Goal: Task Accomplishment & Management: Manage account settings

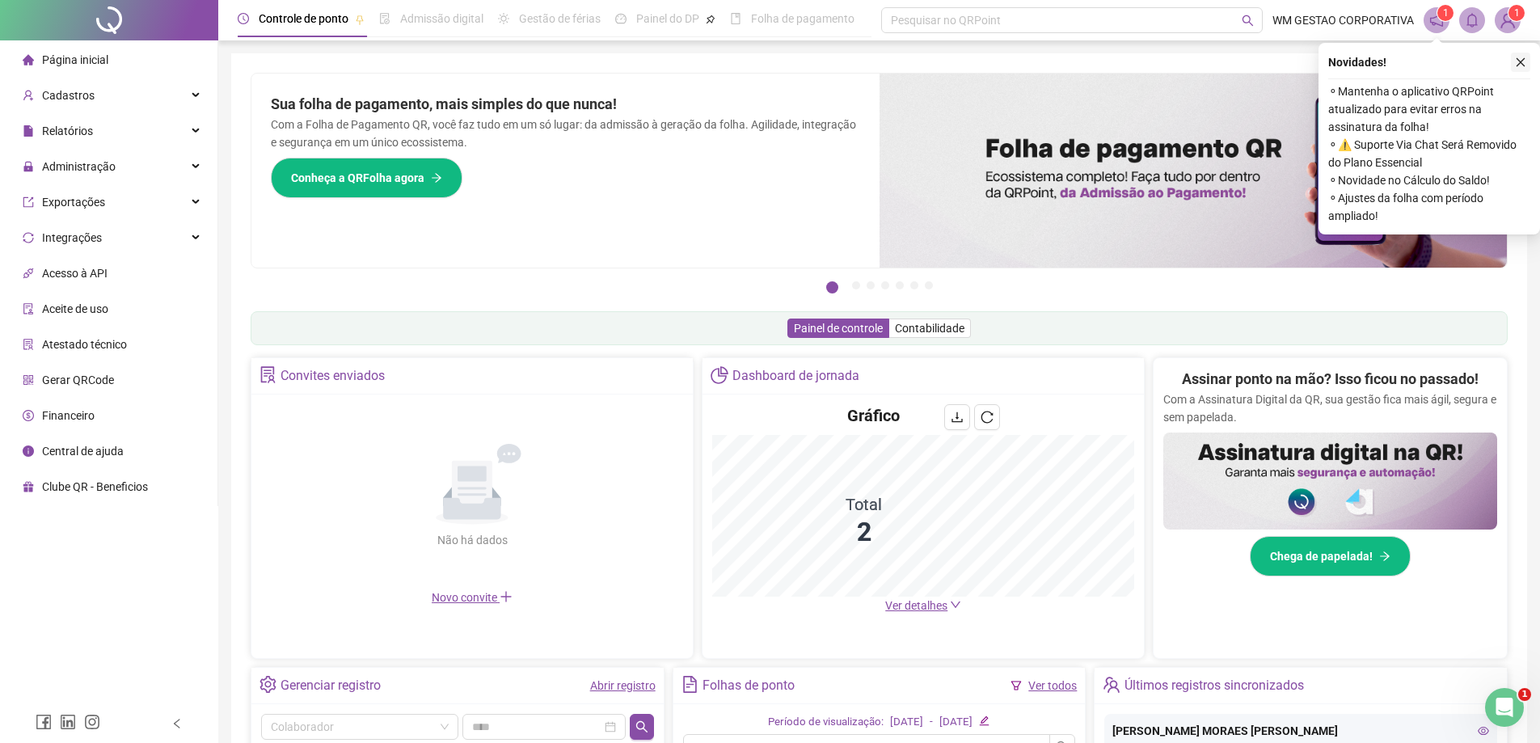
click at [1518, 60] on icon "close" at bounding box center [1520, 62] width 9 height 9
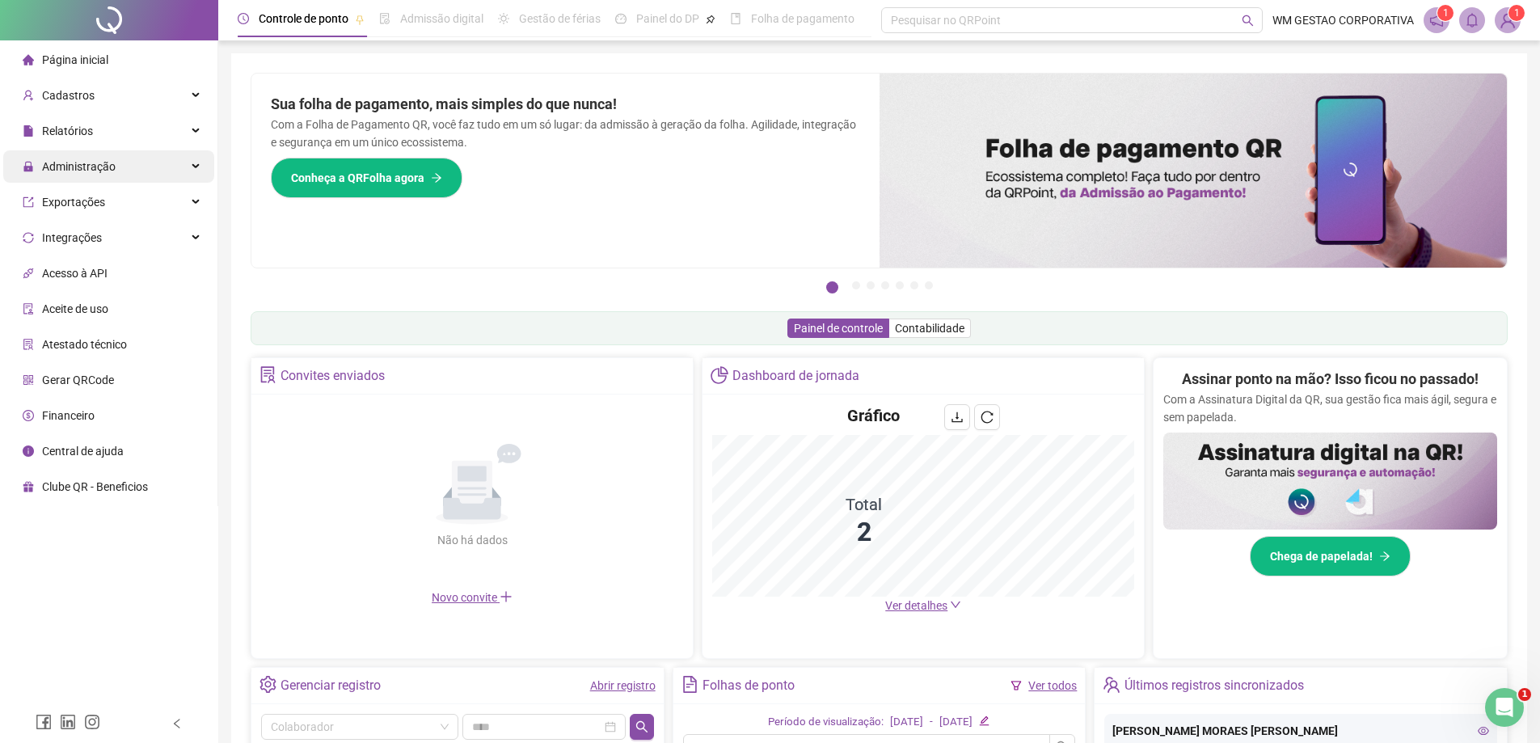
click at [134, 166] on div "Administração" at bounding box center [108, 166] width 211 height 32
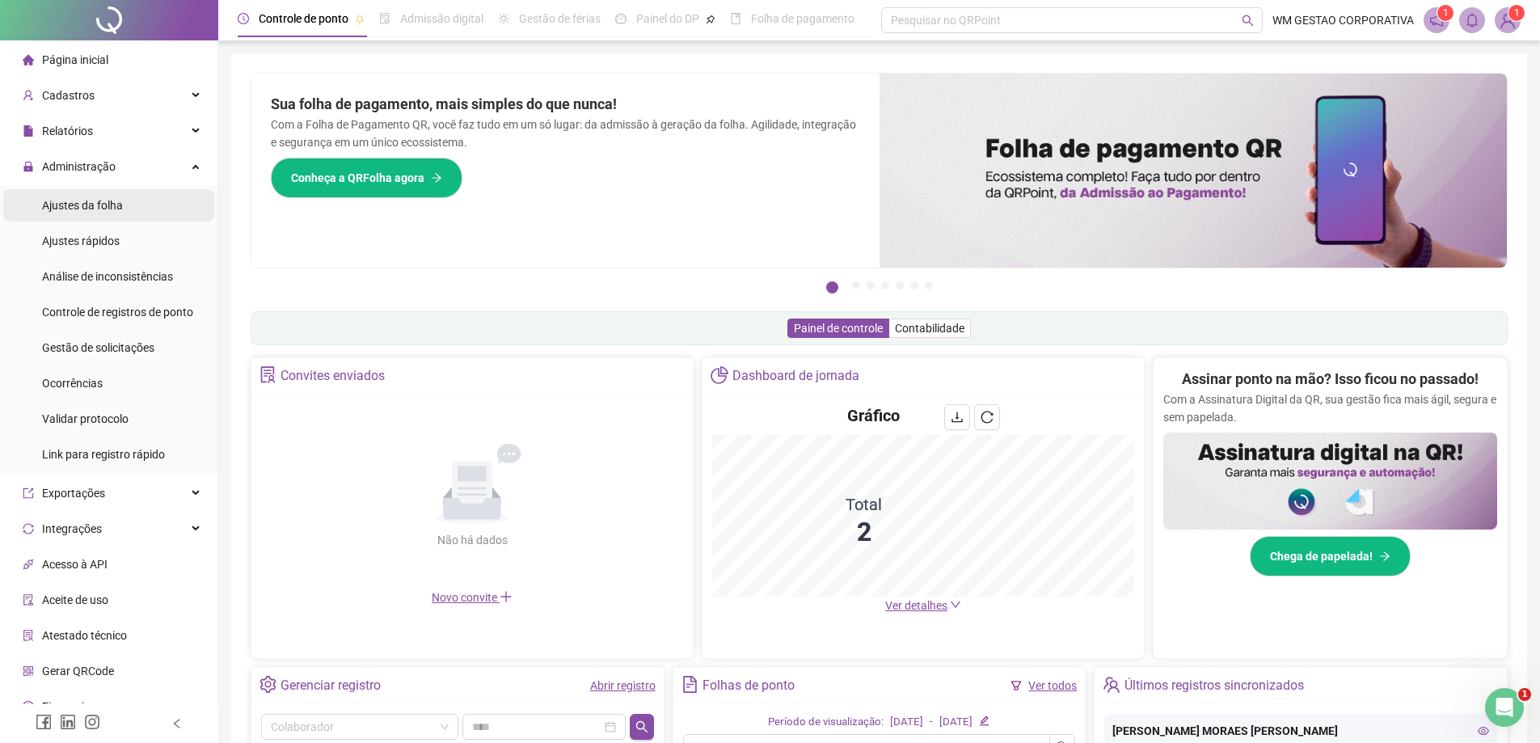
click at [126, 205] on li "Ajustes da folha" at bounding box center [108, 205] width 211 height 32
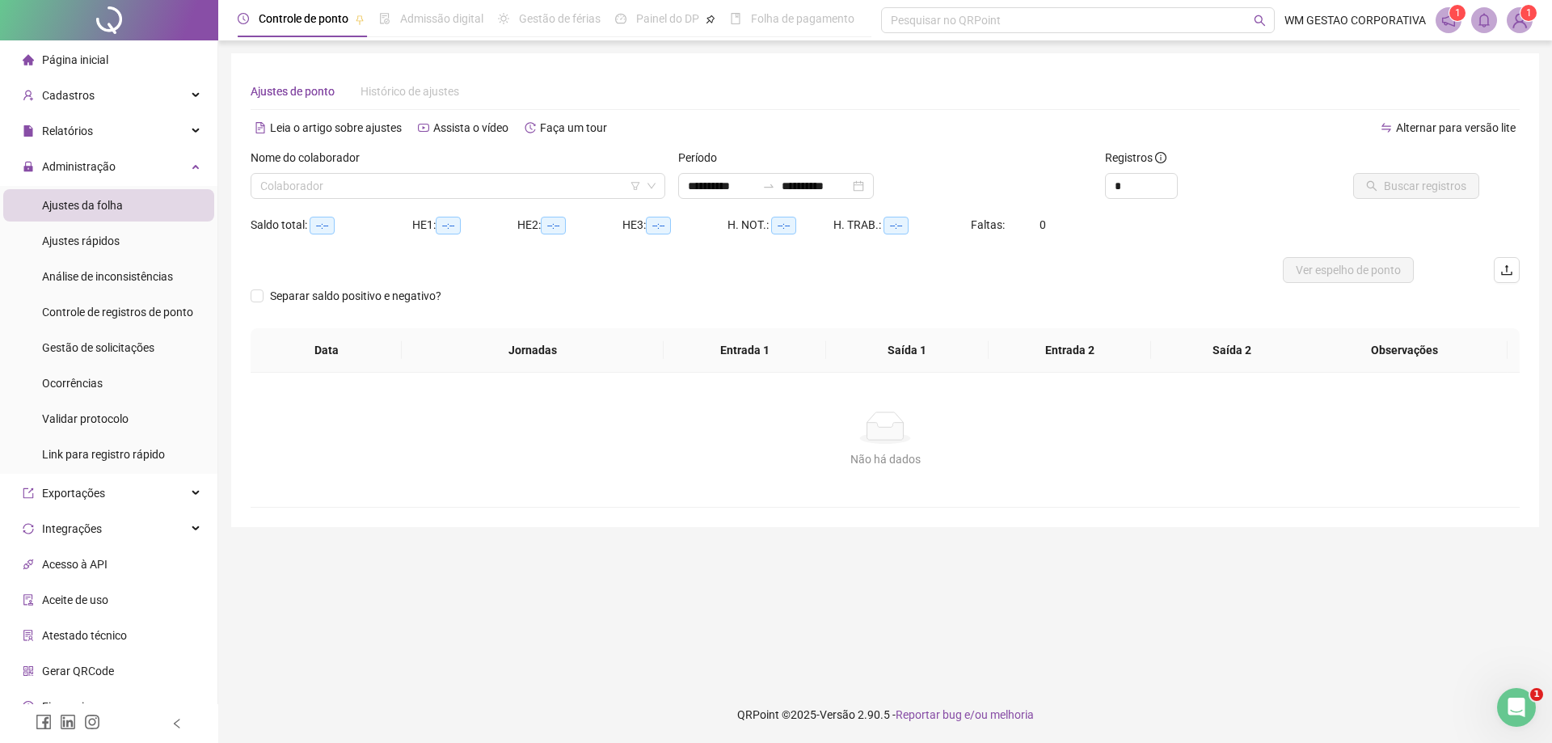
type input "**********"
click at [330, 192] on input "search" at bounding box center [450, 186] width 381 height 24
click at [1520, 18] on img at bounding box center [1519, 20] width 24 height 24
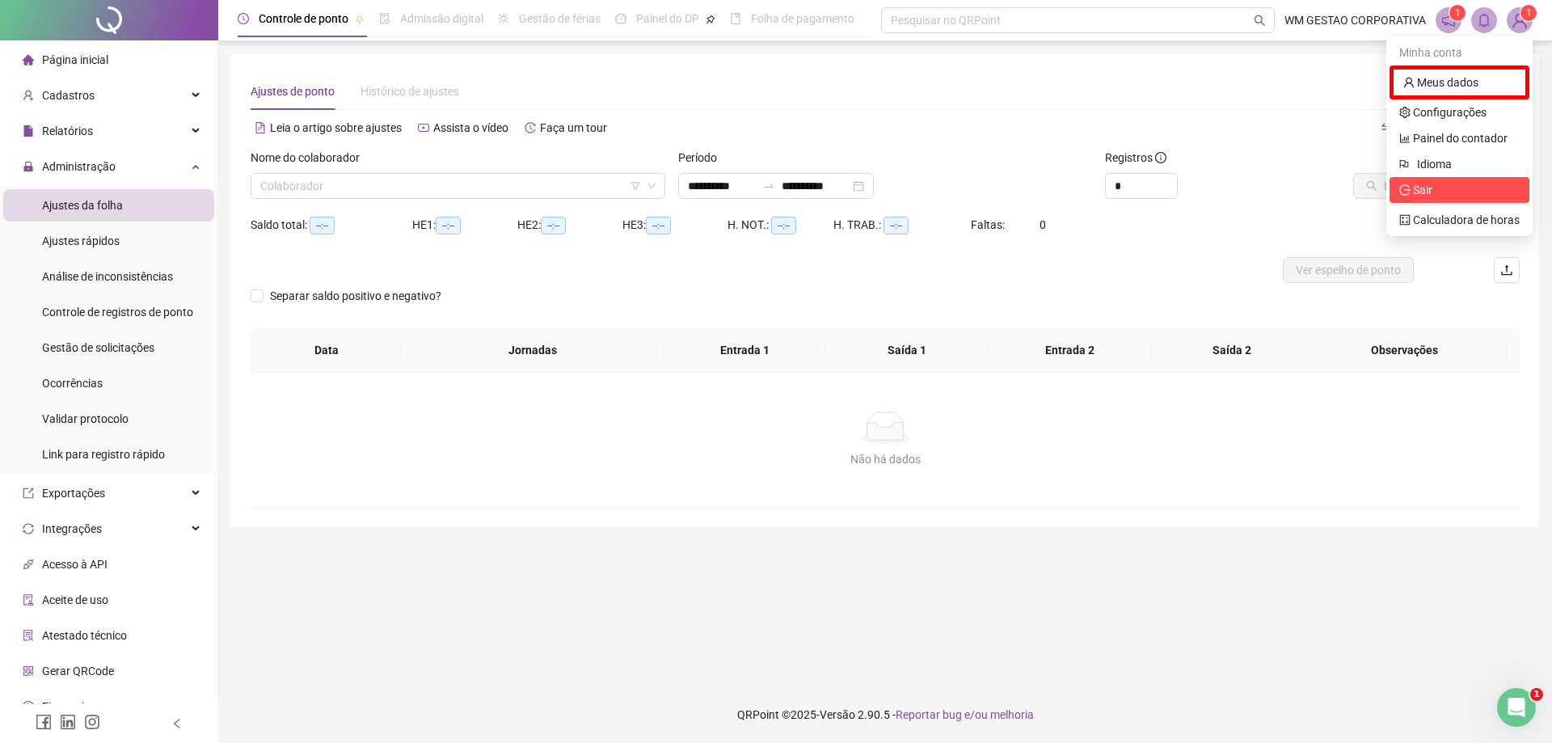
click at [1452, 179] on li "Sair" at bounding box center [1459, 190] width 140 height 26
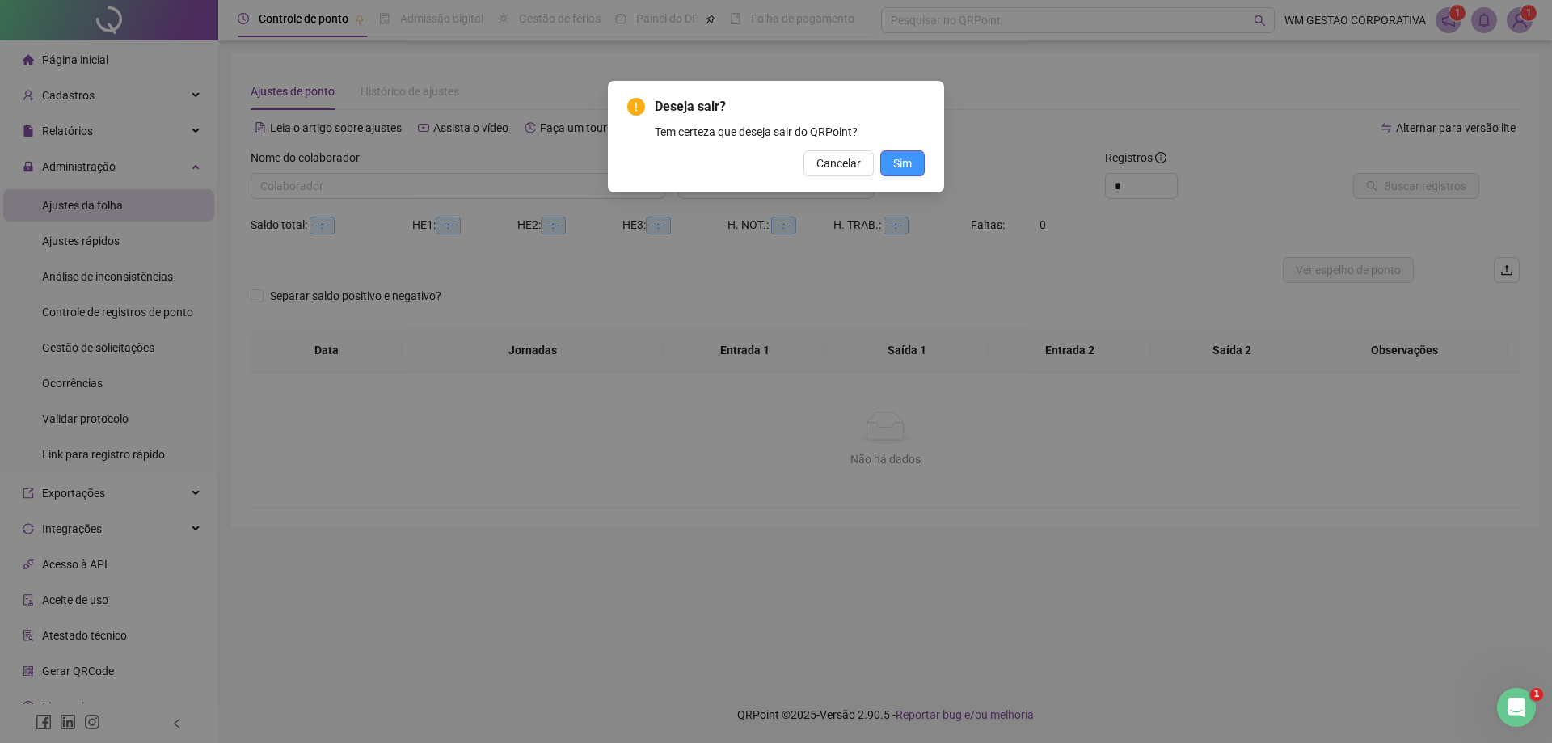
click at [911, 154] on button "Sim" at bounding box center [902, 163] width 44 height 26
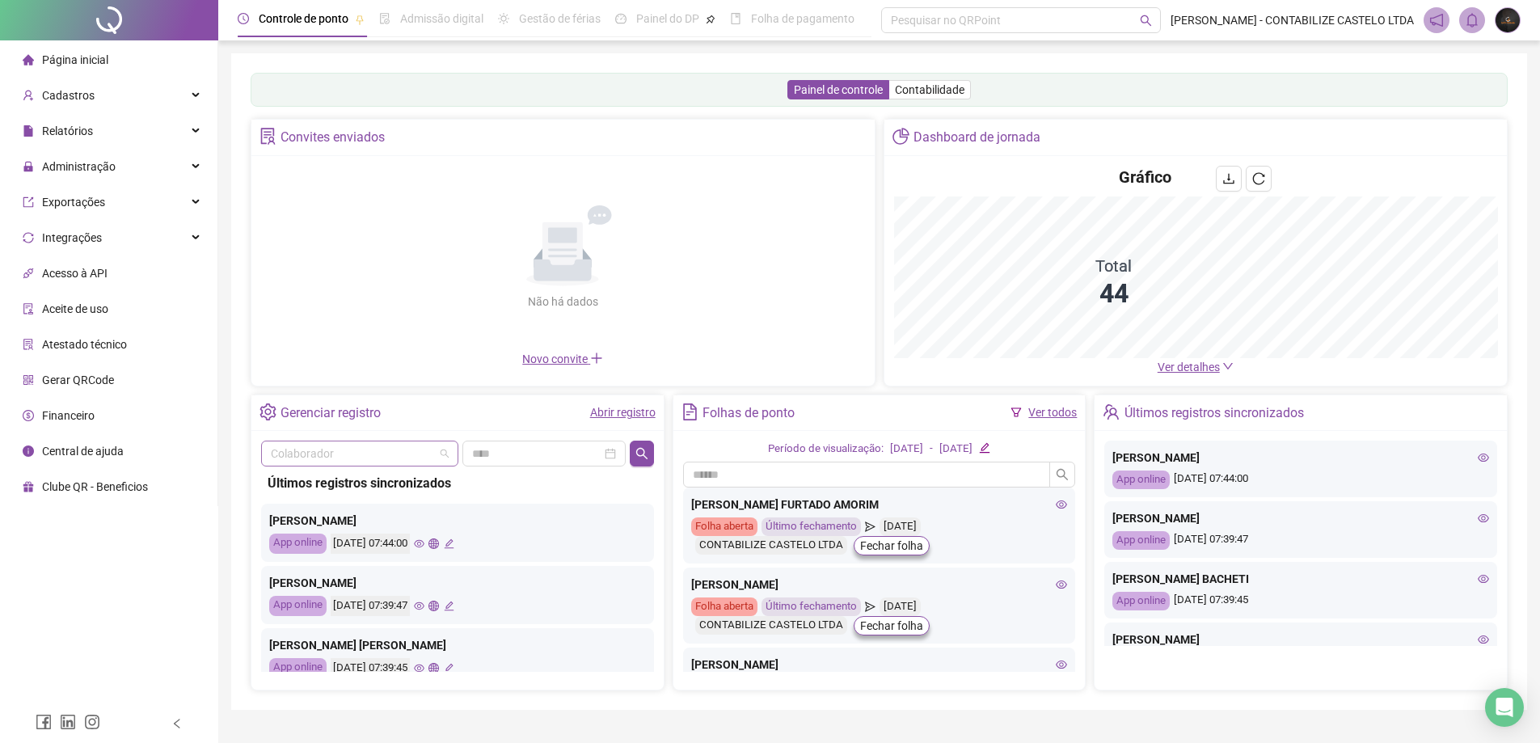
click at [389, 458] on input "search" at bounding box center [352, 453] width 163 height 24
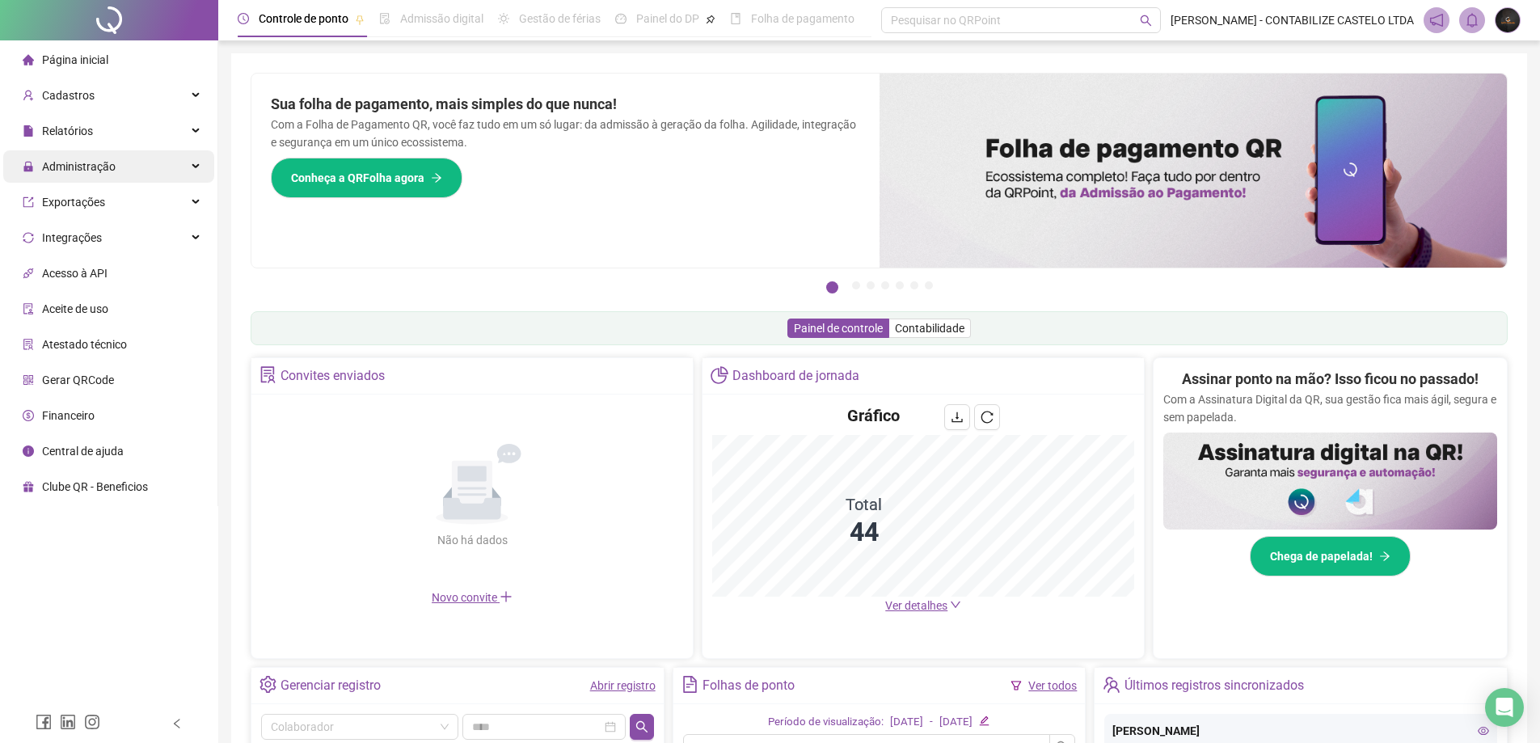
click at [125, 172] on div "Administração" at bounding box center [108, 166] width 211 height 32
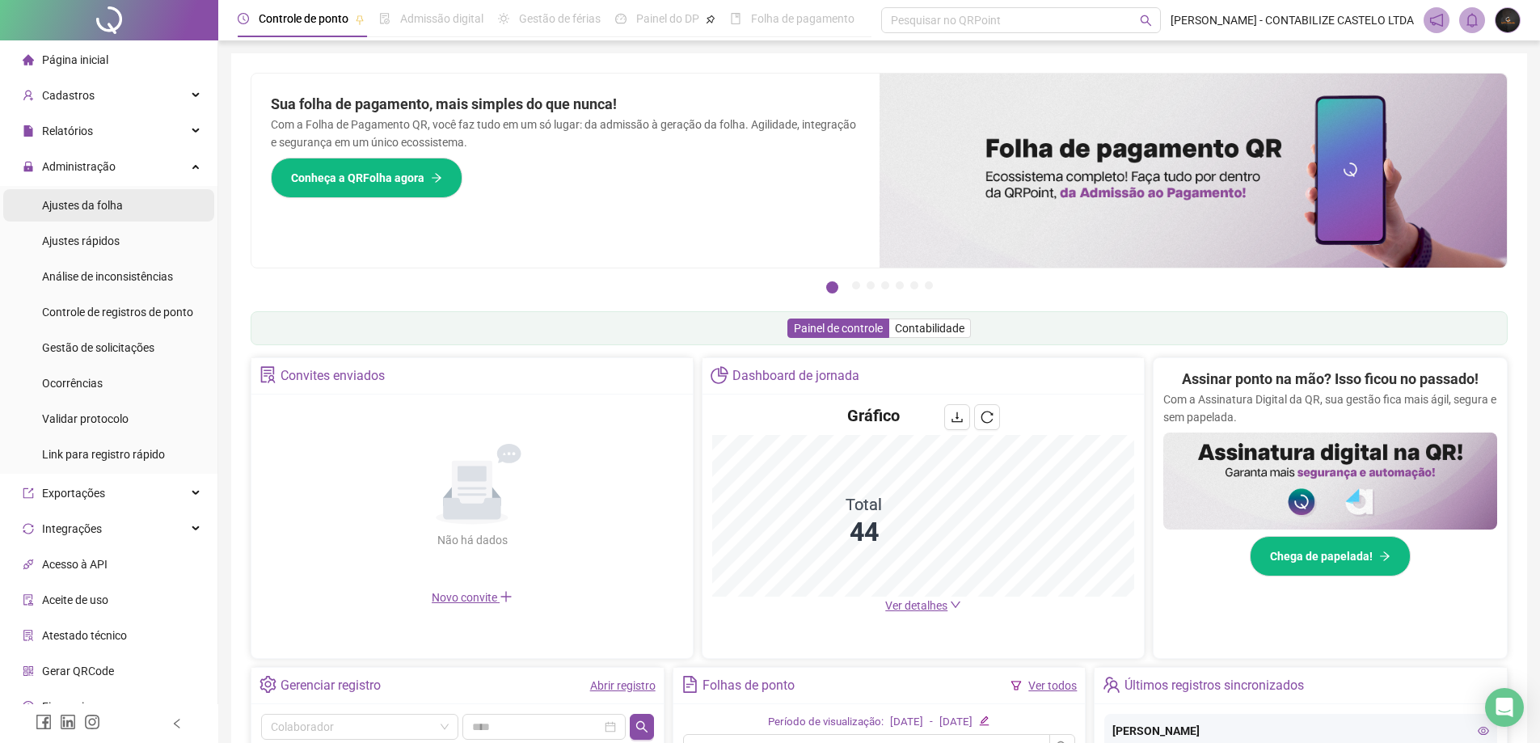
click at [121, 204] on span "Ajustes da folha" at bounding box center [82, 205] width 81 height 13
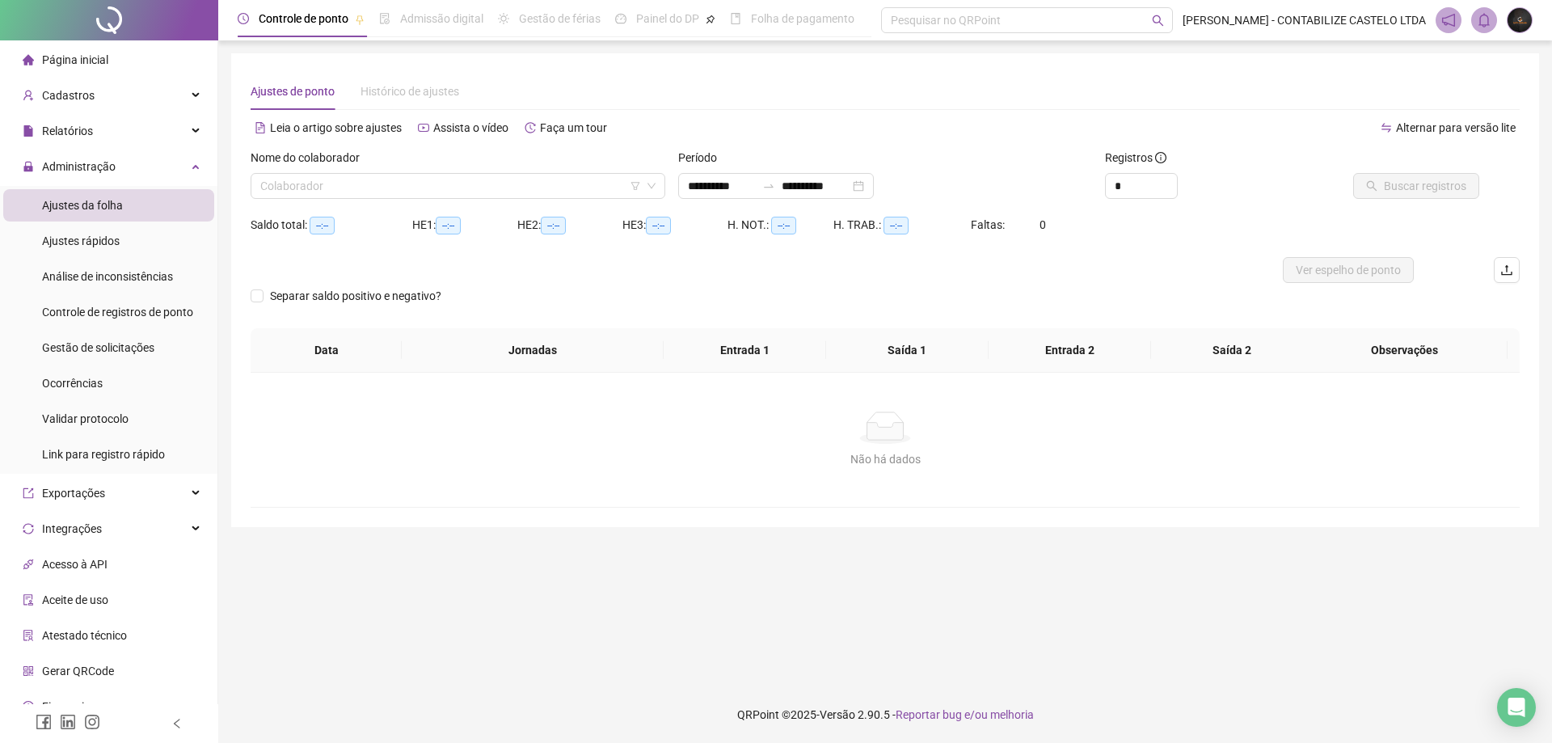
type input "**********"
click at [554, 183] on input "search" at bounding box center [450, 186] width 381 height 24
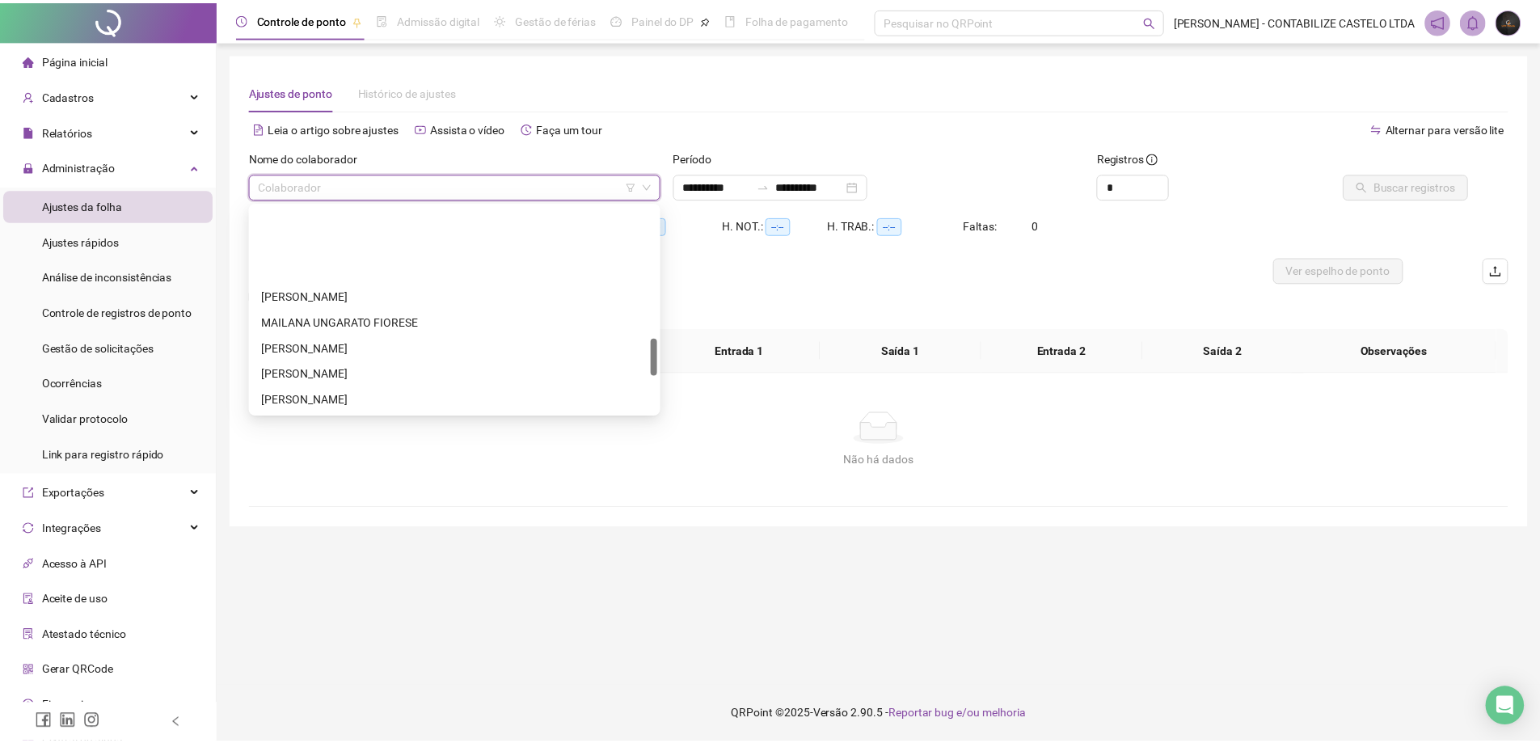
scroll to position [727, 0]
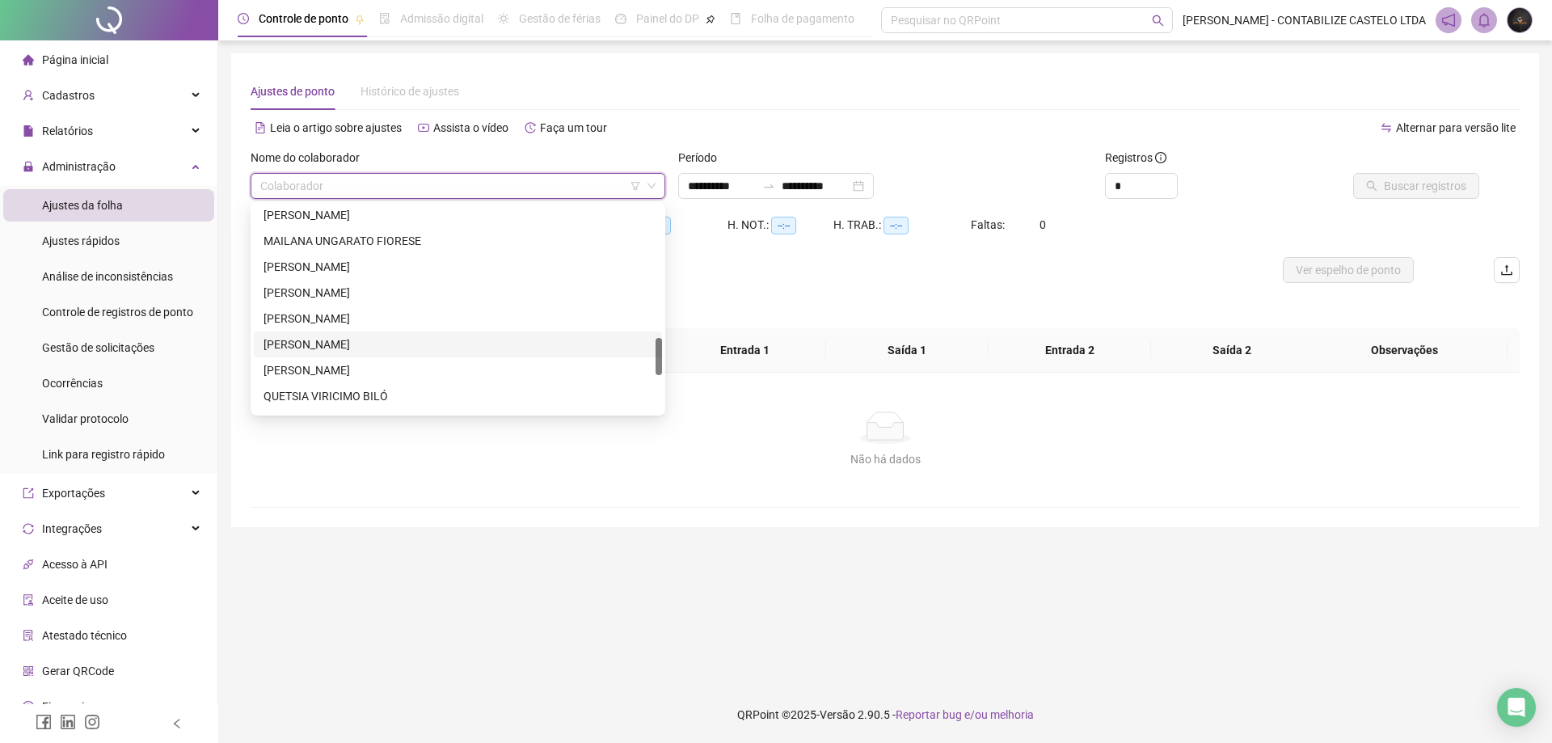
click at [428, 345] on div "MAYARA SILVA" at bounding box center [457, 344] width 389 height 18
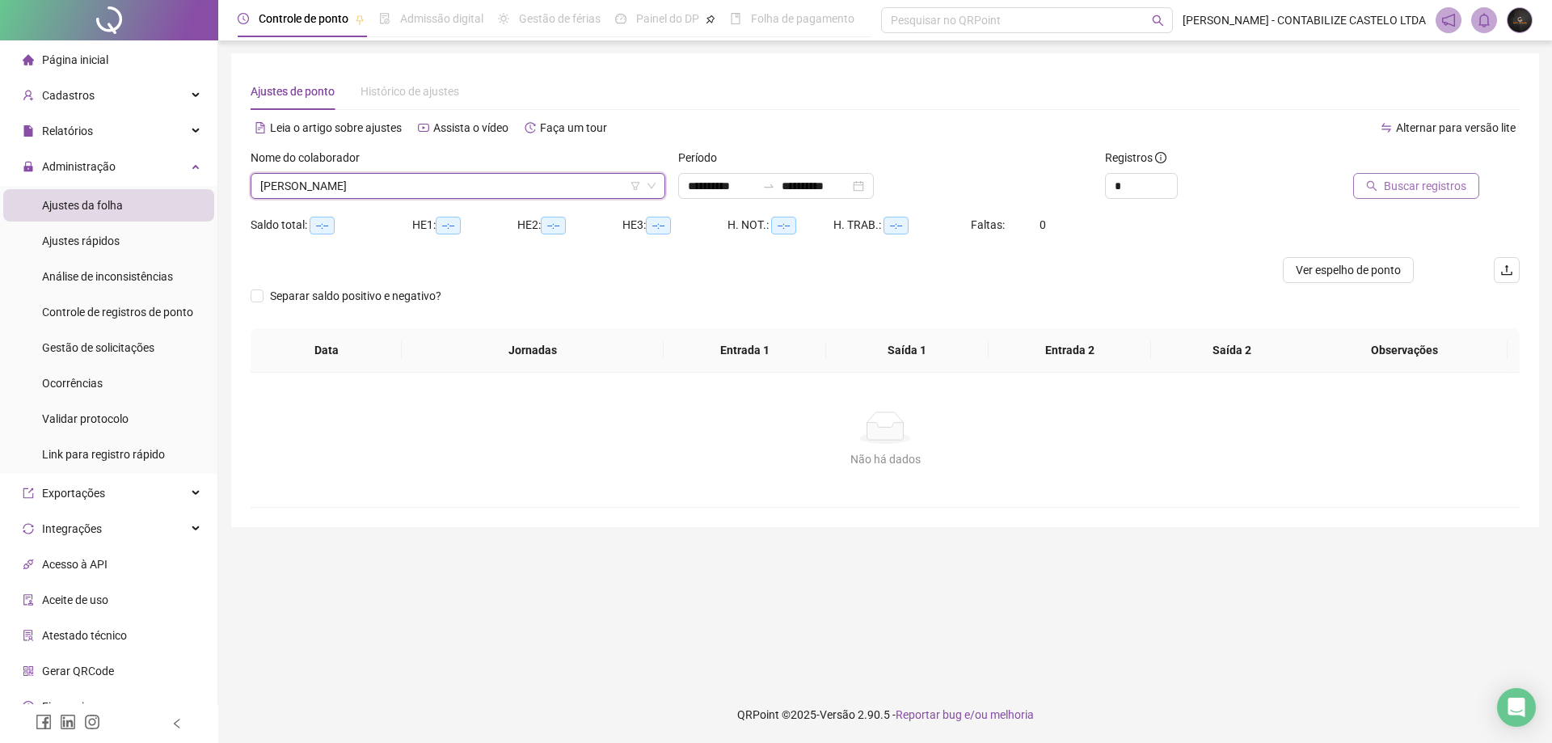
click at [1374, 179] on button "Buscar registros" at bounding box center [1416, 186] width 126 height 26
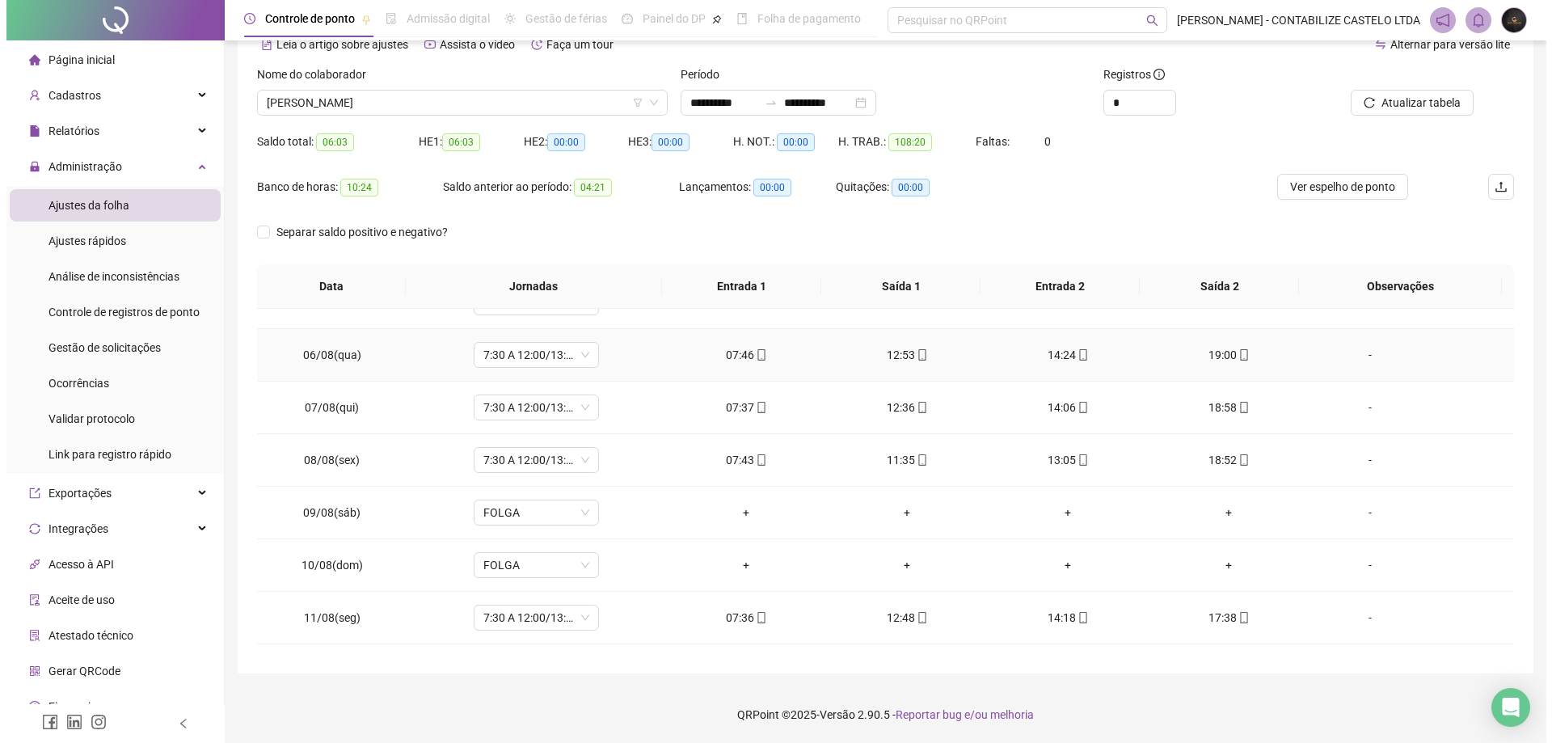
scroll to position [162, 0]
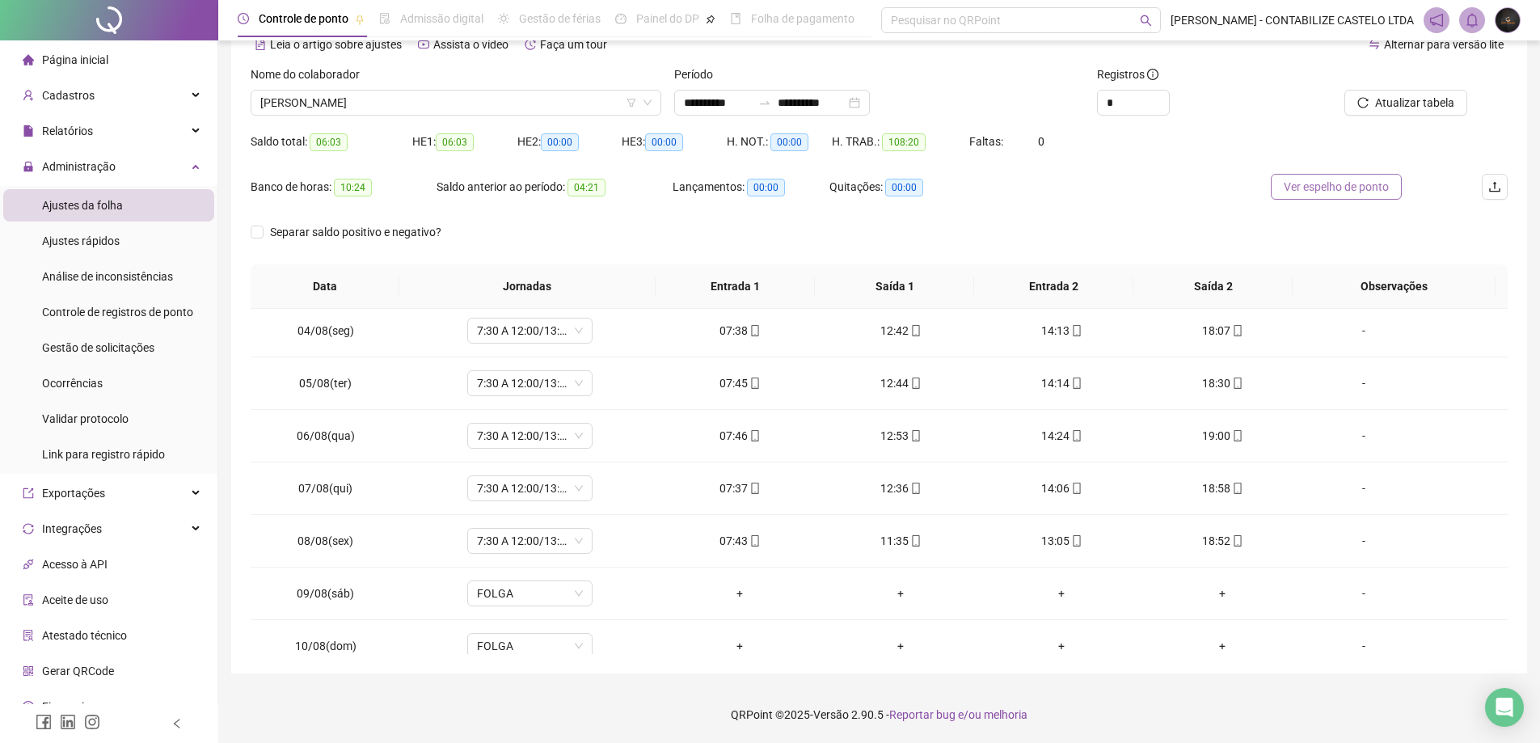
click at [1332, 186] on span "Ver espelho de ponto" at bounding box center [1335, 187] width 105 height 18
click at [1508, 18] on img at bounding box center [1507, 20] width 24 height 24
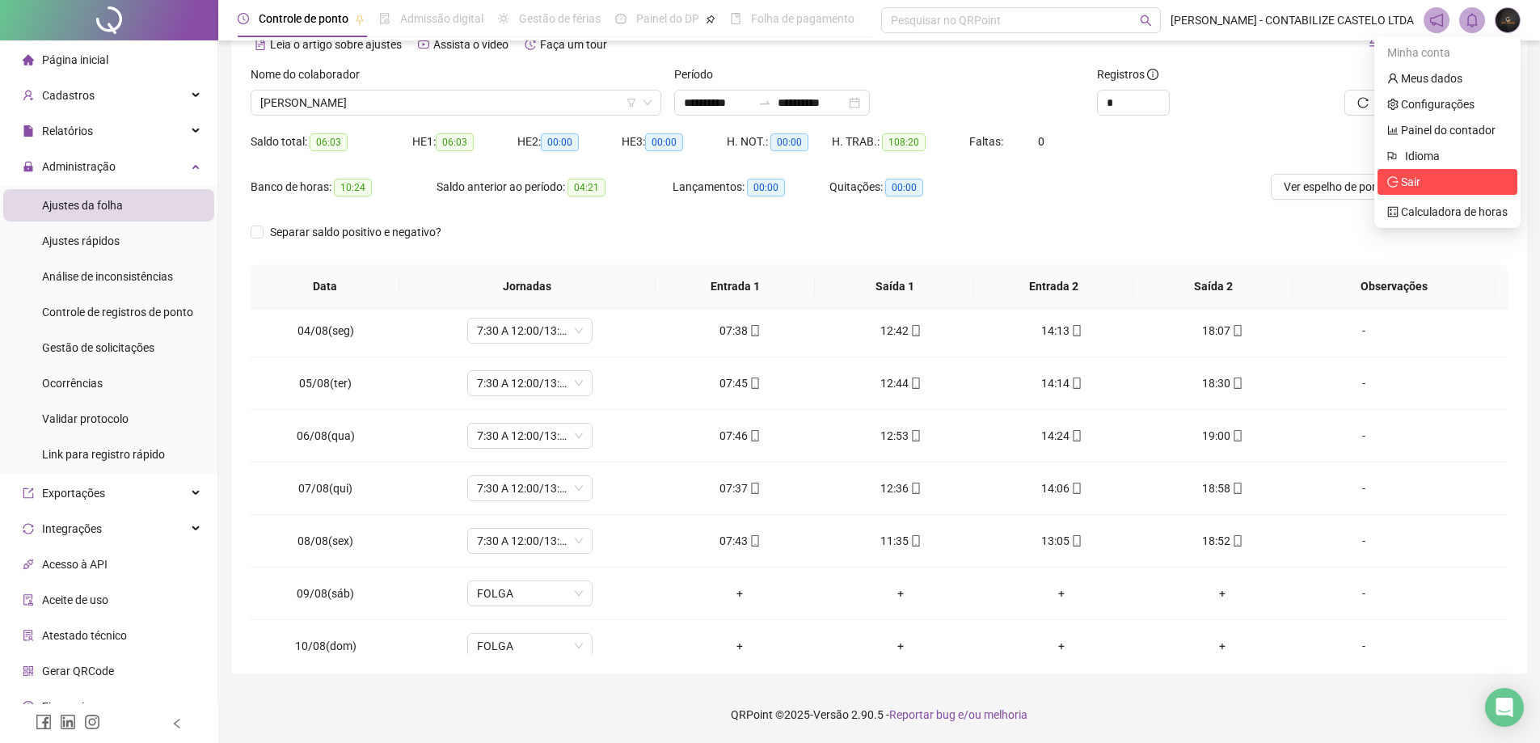
click at [1427, 183] on span "Sair" at bounding box center [1447, 182] width 120 height 18
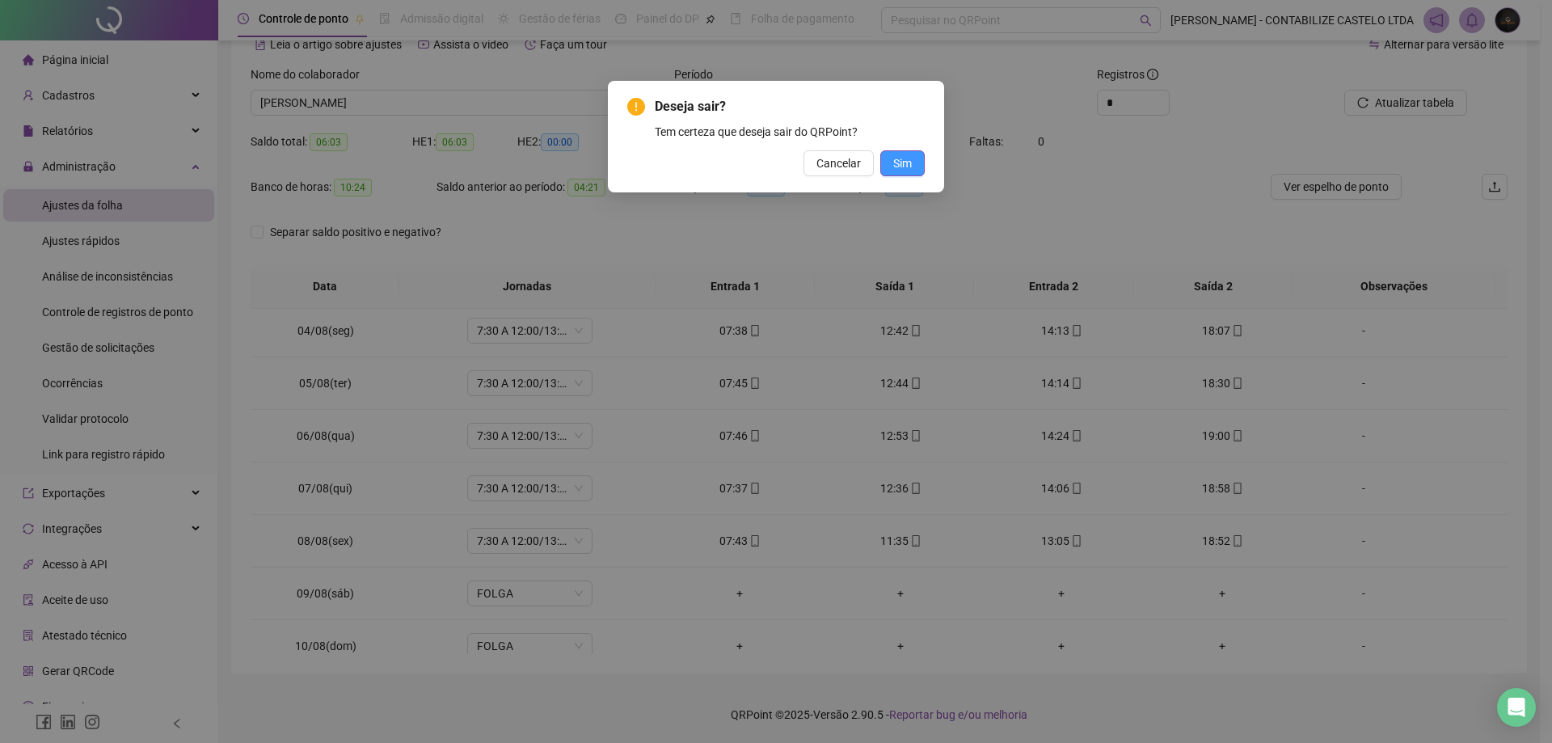
click at [912, 156] on button "Sim" at bounding box center [902, 163] width 44 height 26
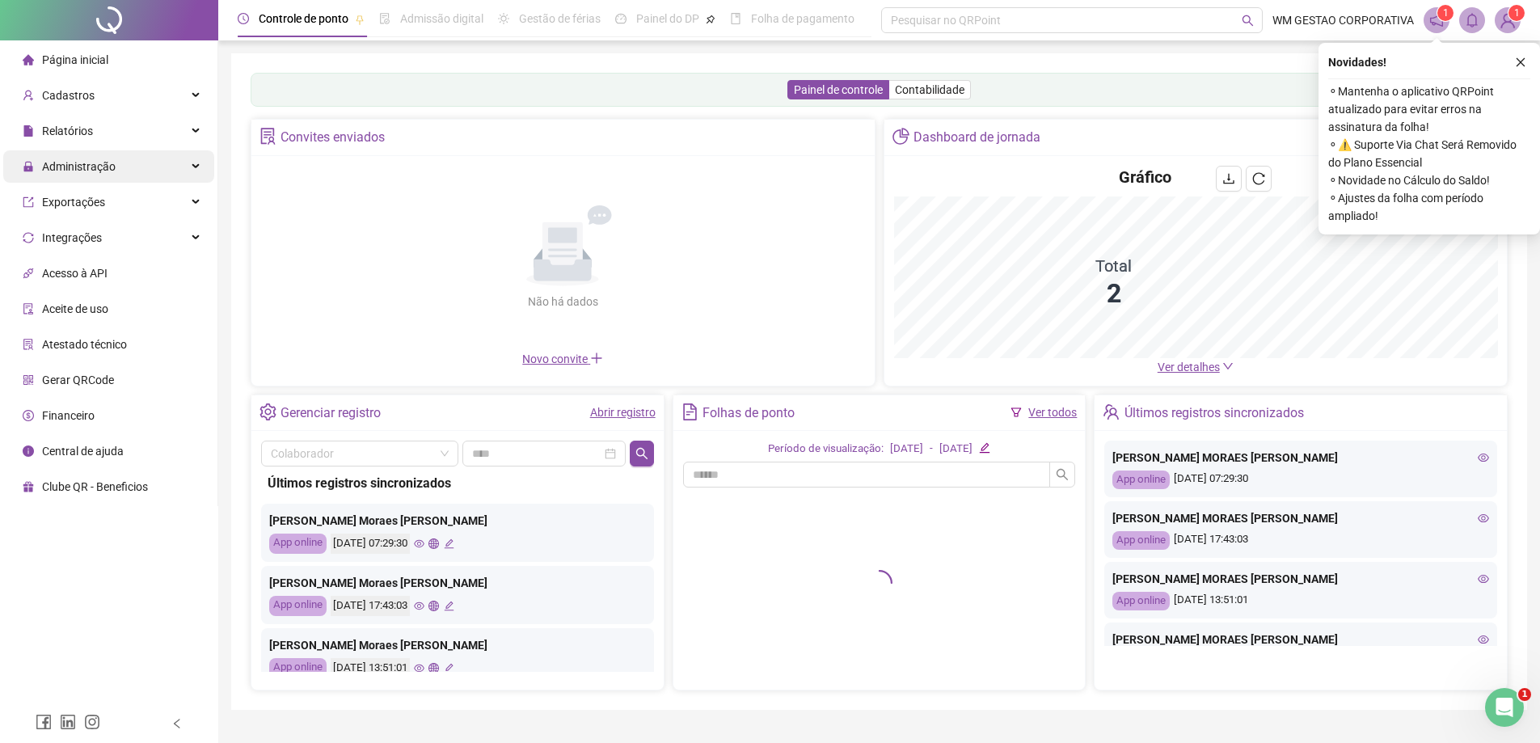
click at [134, 172] on div "Administração" at bounding box center [108, 166] width 211 height 32
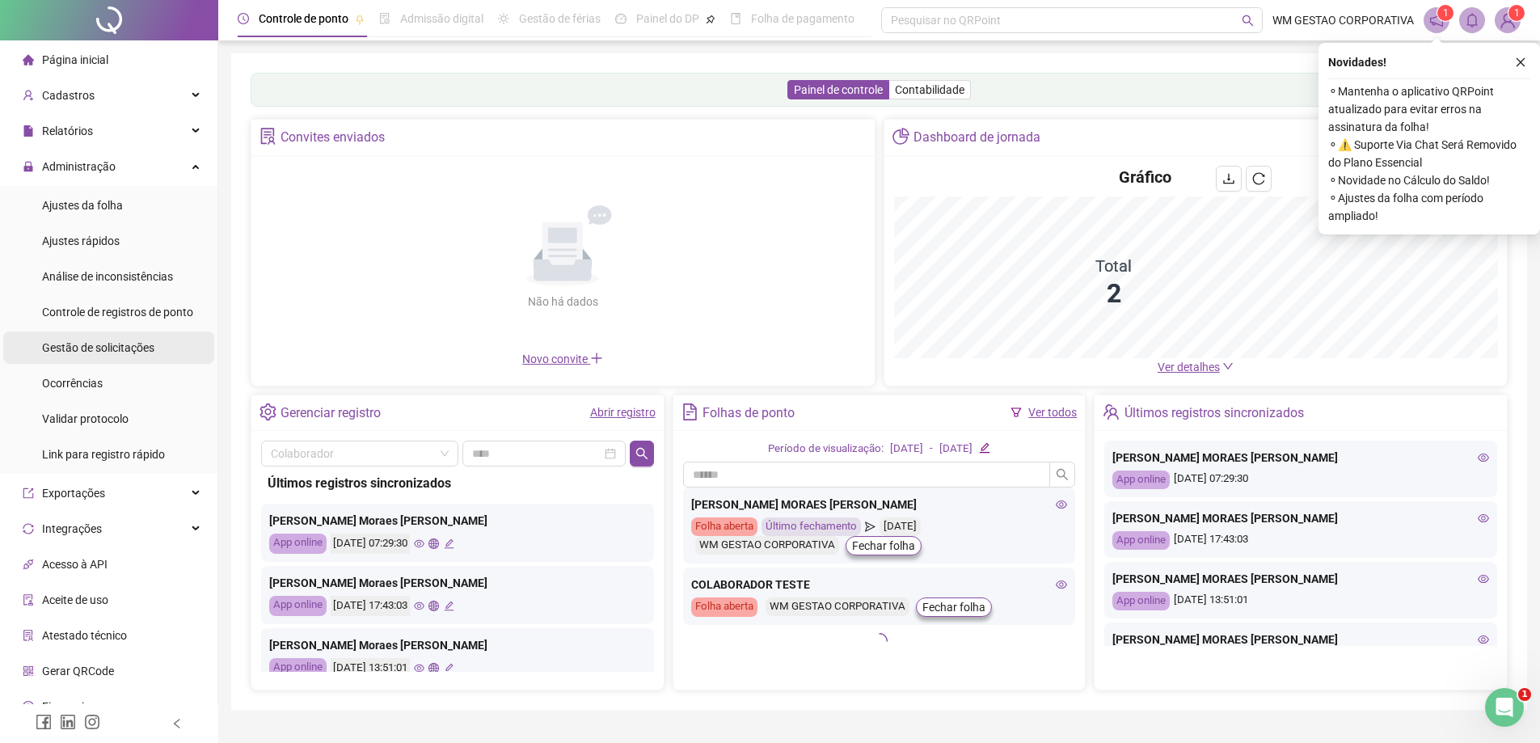
click at [125, 347] on span "Gestão de solicitações" at bounding box center [98, 347] width 112 height 13
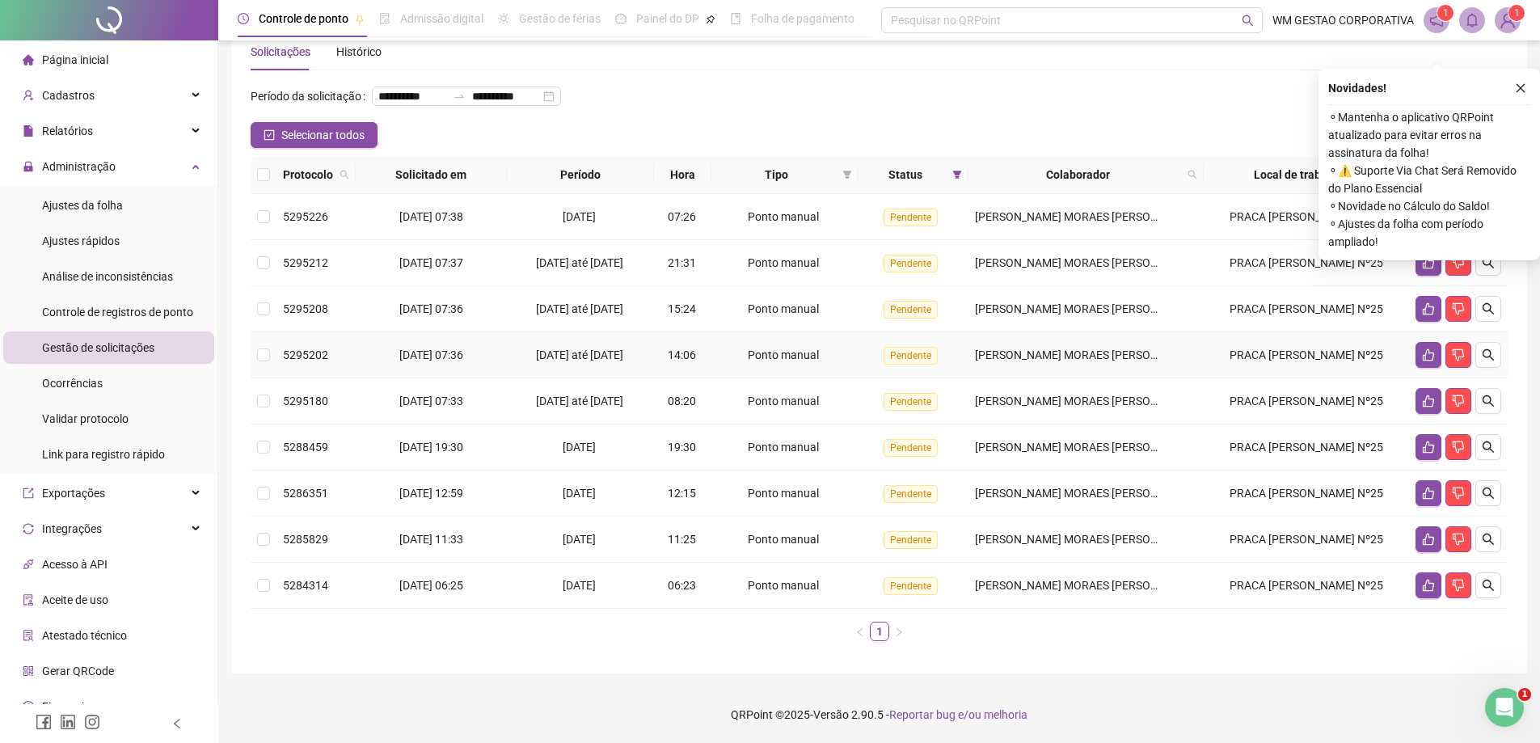
scroll to position [65, 0]
click at [1522, 82] on icon "close" at bounding box center [1520, 87] width 11 height 11
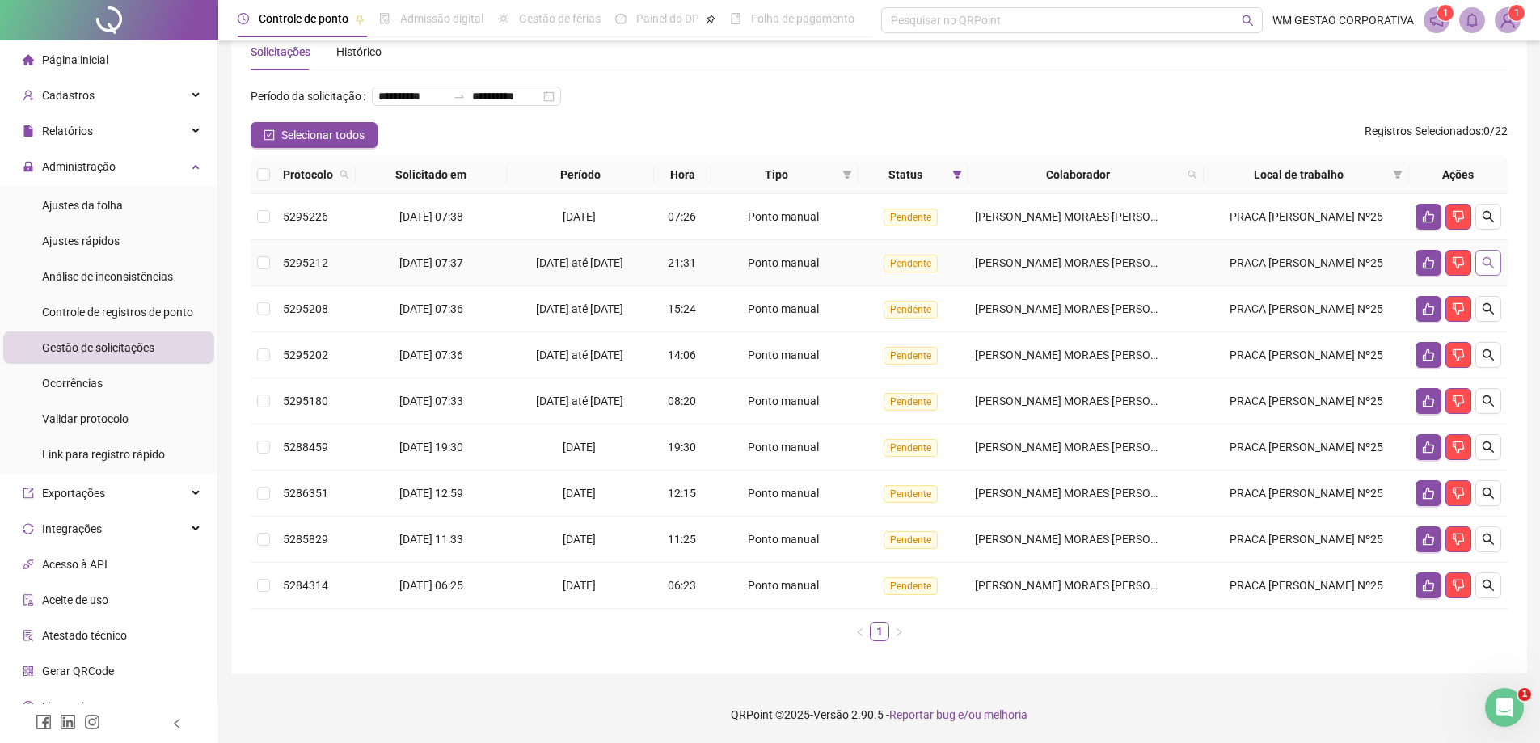
click at [1489, 260] on icon "search" at bounding box center [1487, 262] width 13 height 13
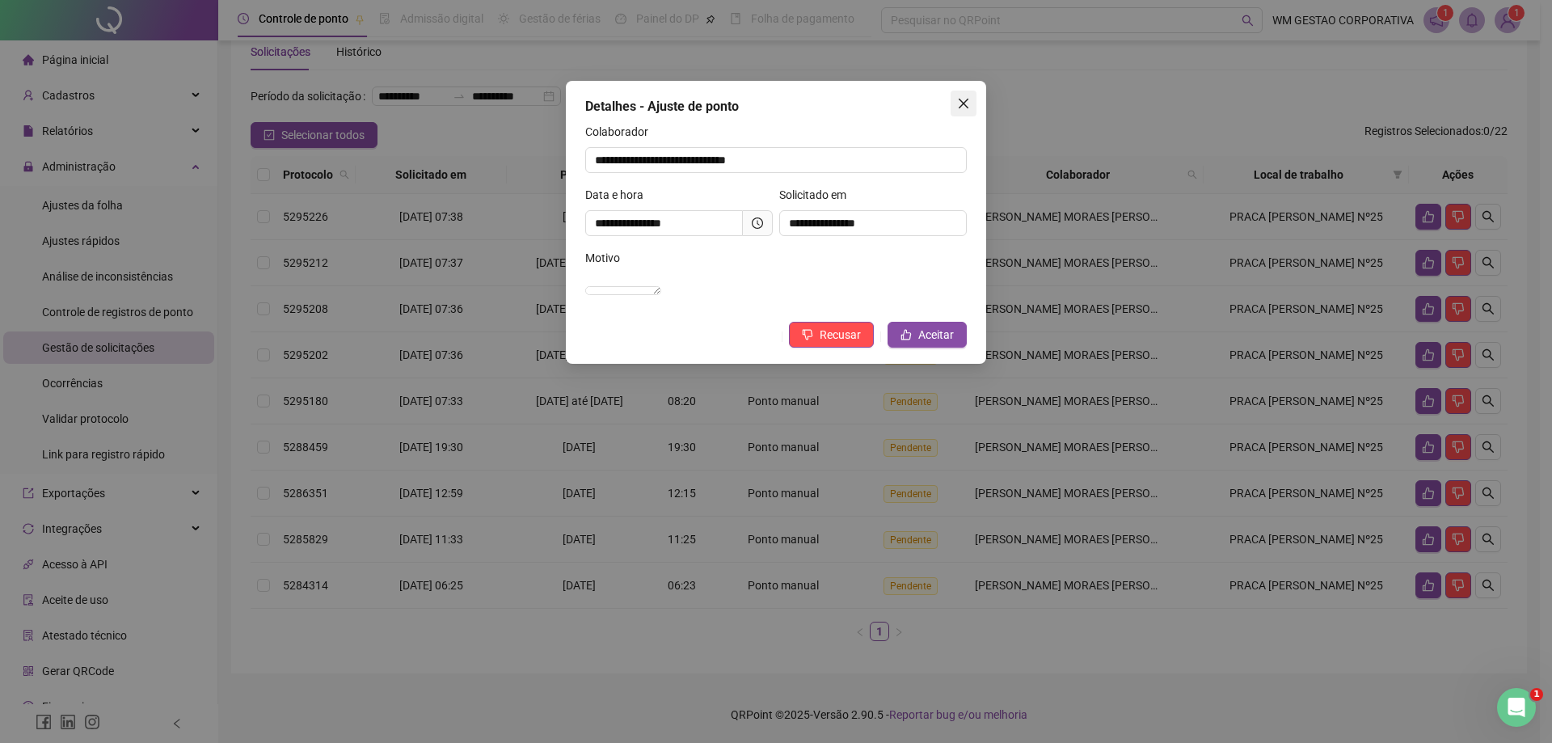
click at [964, 95] on button "Close" at bounding box center [963, 104] width 26 height 26
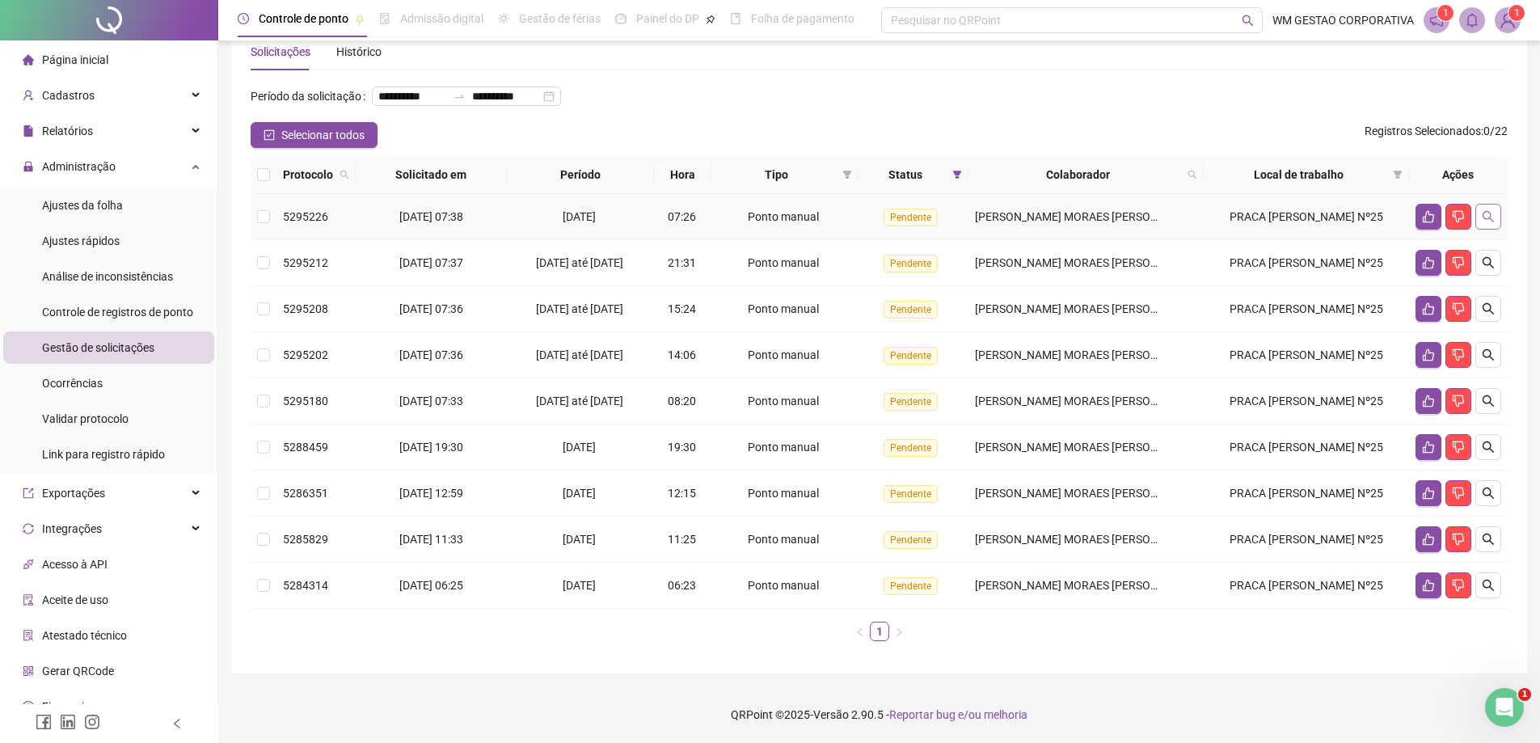
click at [1491, 213] on icon "search" at bounding box center [1487, 216] width 13 height 13
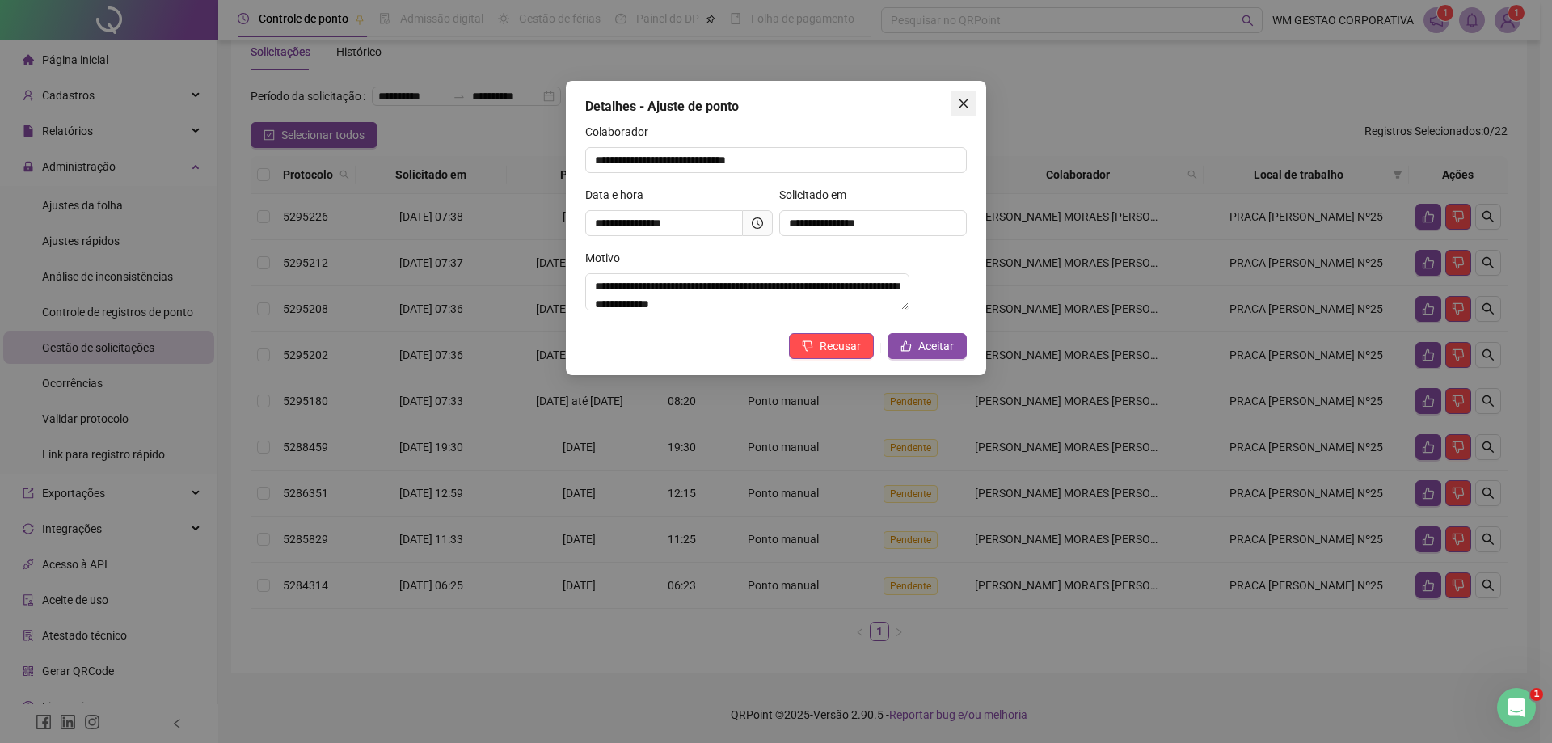
click at [970, 96] on button "Close" at bounding box center [963, 104] width 26 height 26
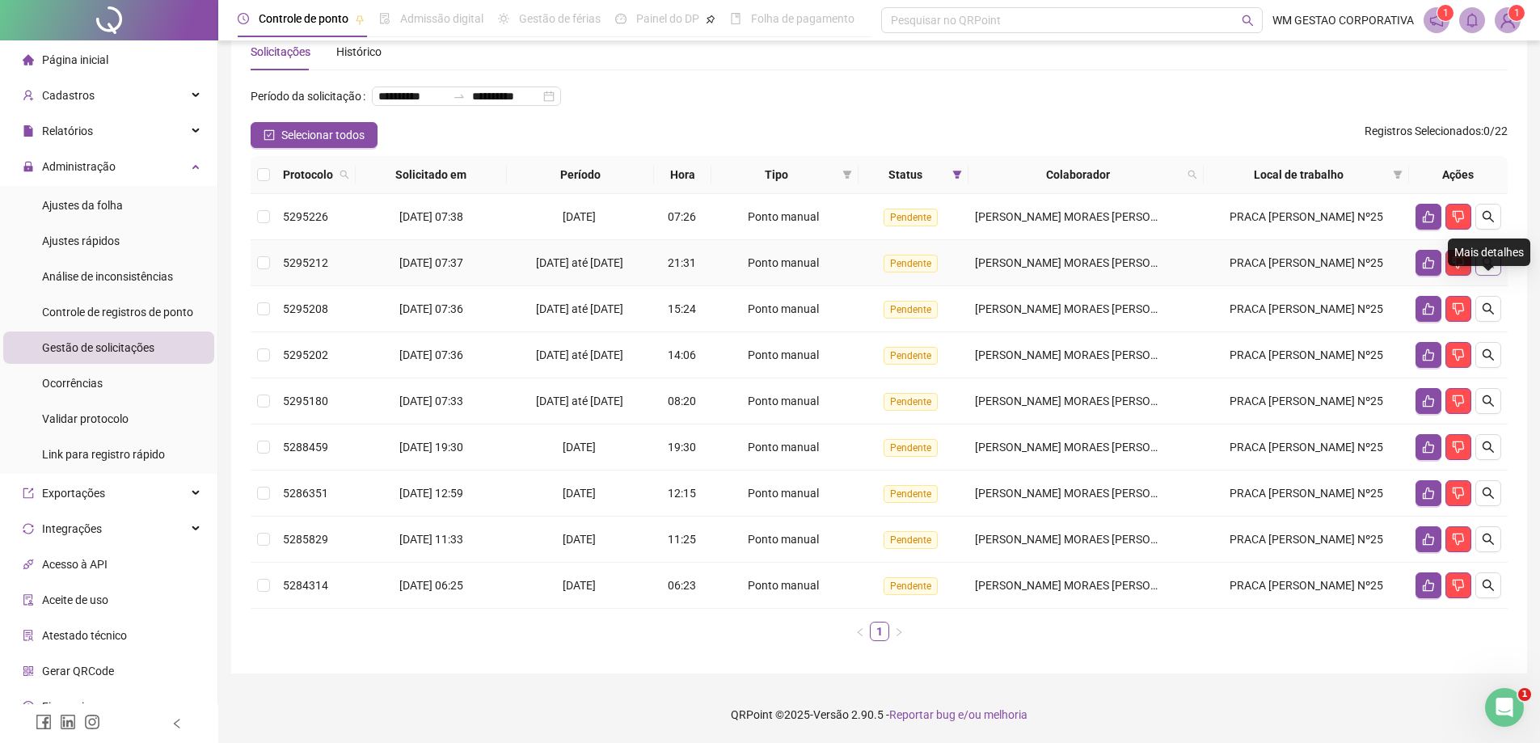
click at [1498, 254] on button "button" at bounding box center [1488, 263] width 26 height 26
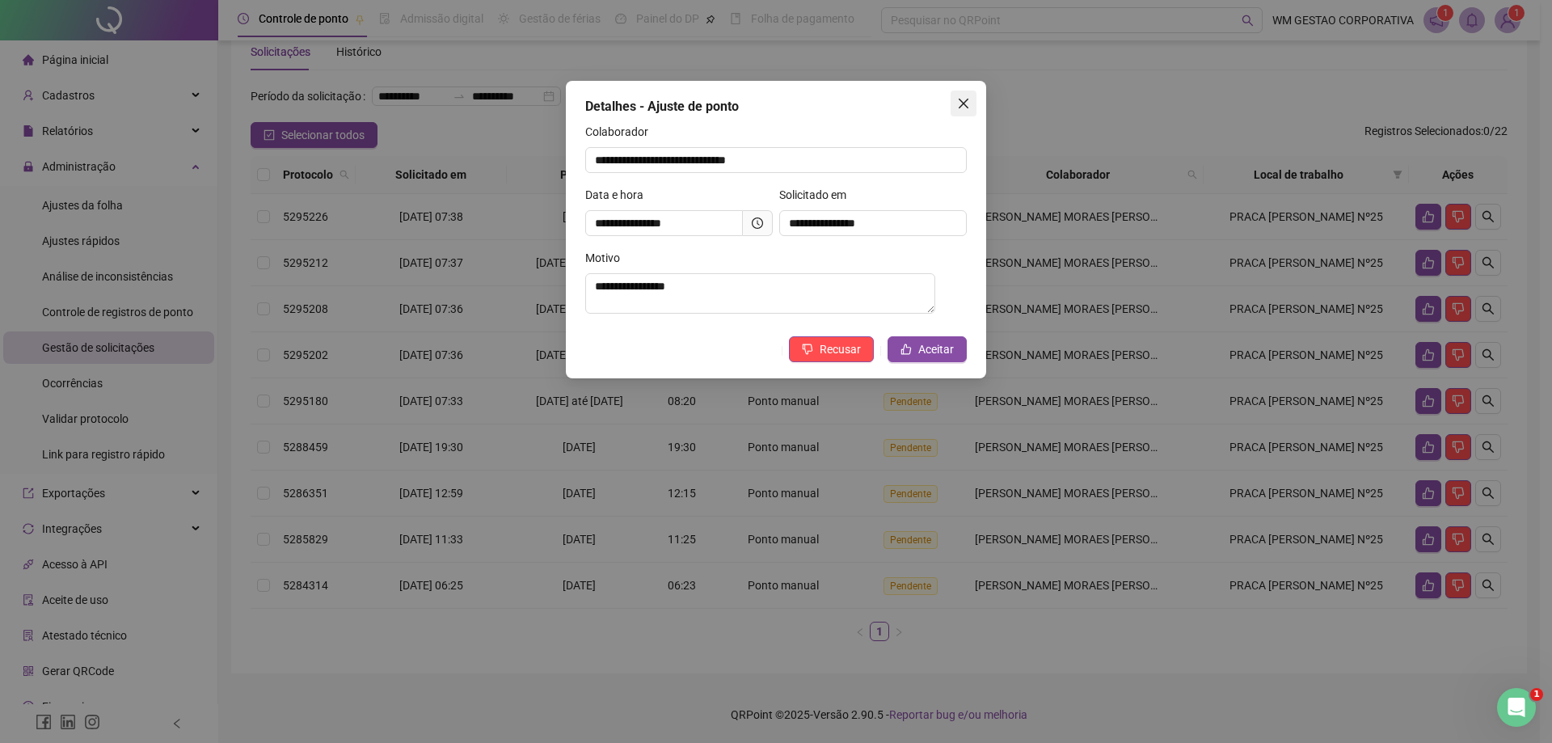
click at [970, 105] on span "Close" at bounding box center [963, 103] width 26 height 13
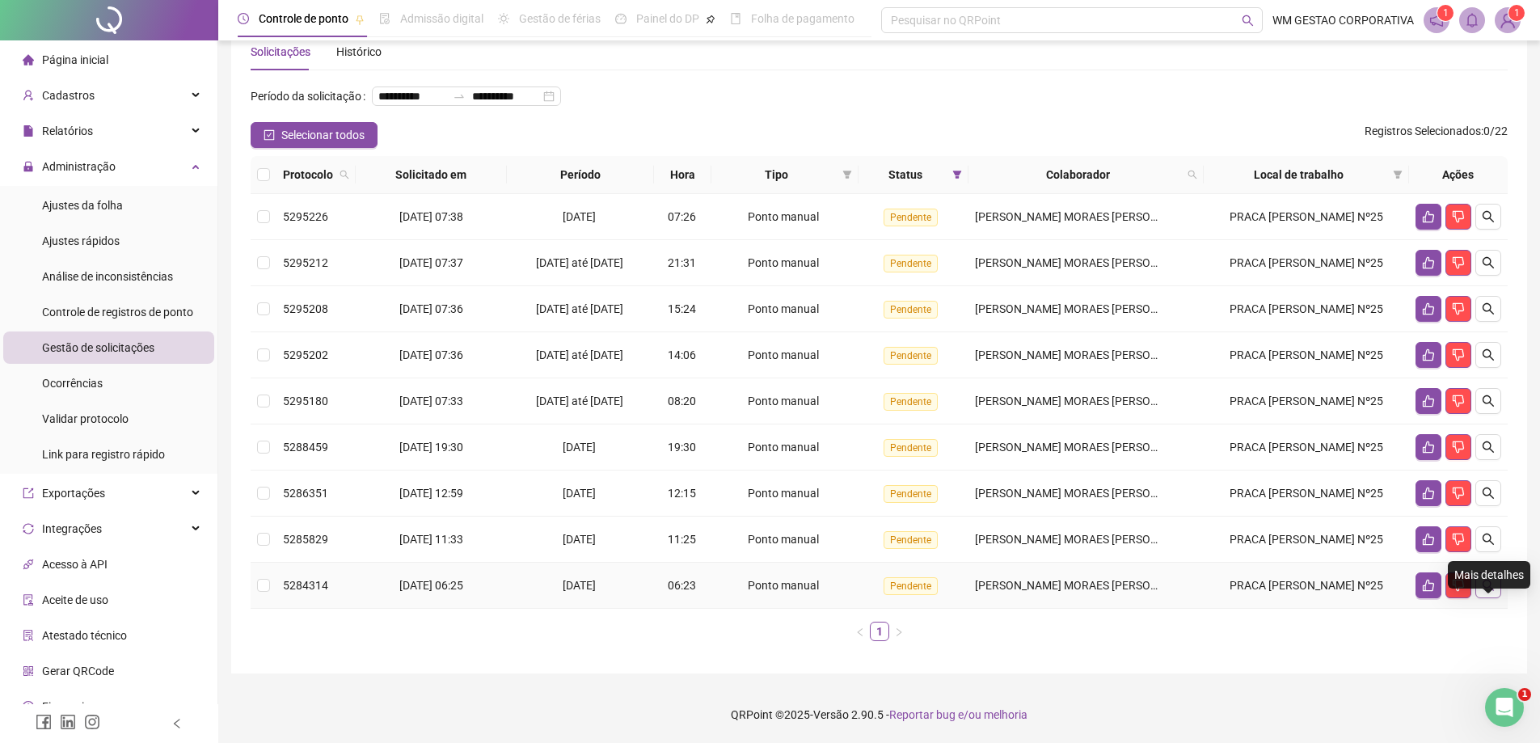
click at [1489, 590] on icon "search" at bounding box center [1487, 585] width 13 height 13
